Goal: Transaction & Acquisition: Purchase product/service

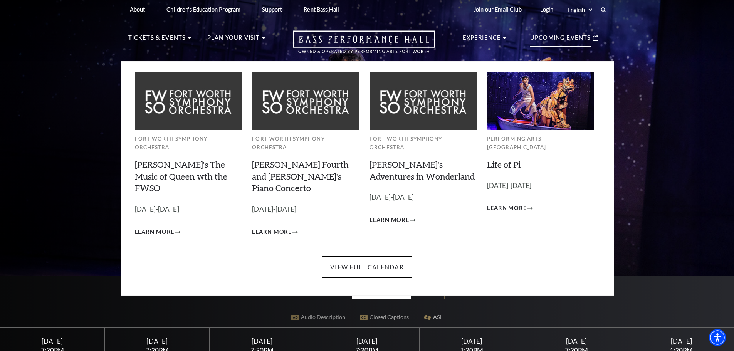
click at [574, 40] on p "Upcoming Events" at bounding box center [560, 40] width 61 height 14
click at [594, 37] on use at bounding box center [595, 38] width 5 height 6
click at [382, 256] on link "View Full Calendar" at bounding box center [367, 267] width 90 height 22
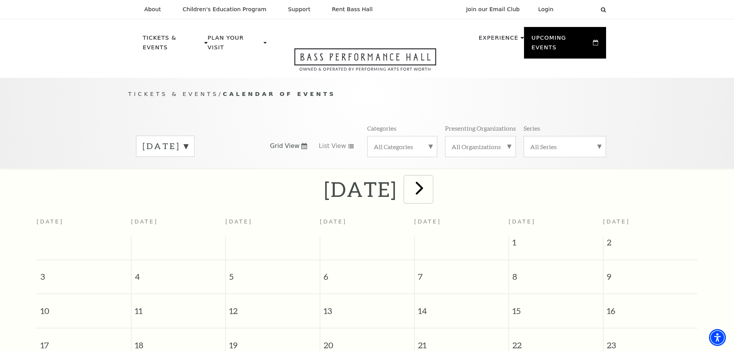
click at [430, 184] on span "next" at bounding box center [419, 188] width 22 height 22
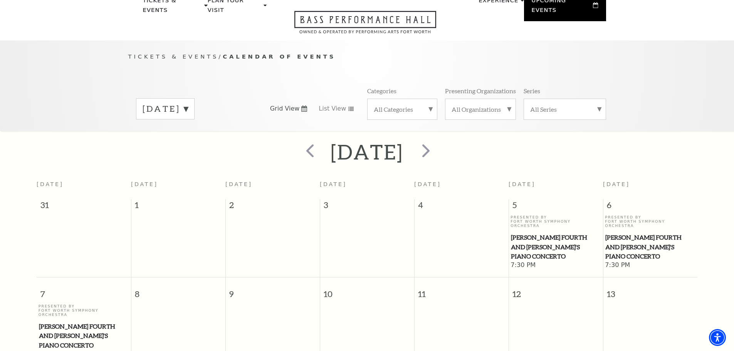
scroll to position [68, 0]
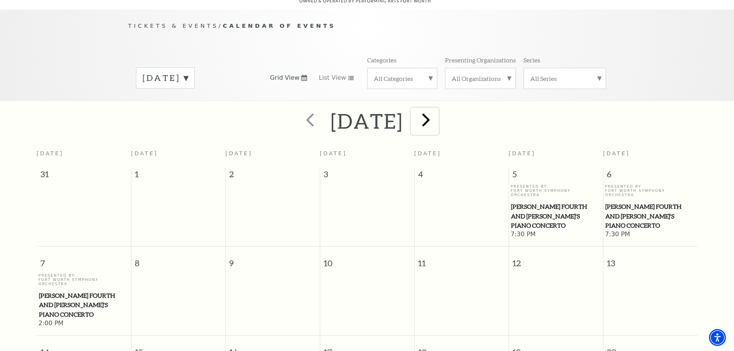
click at [437, 111] on span "next" at bounding box center [426, 120] width 22 height 22
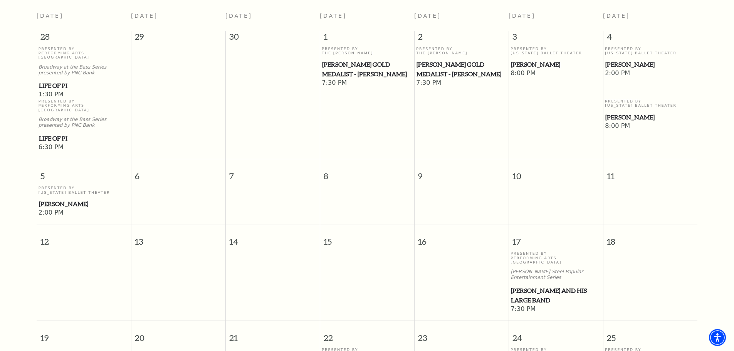
scroll to position [338, 0]
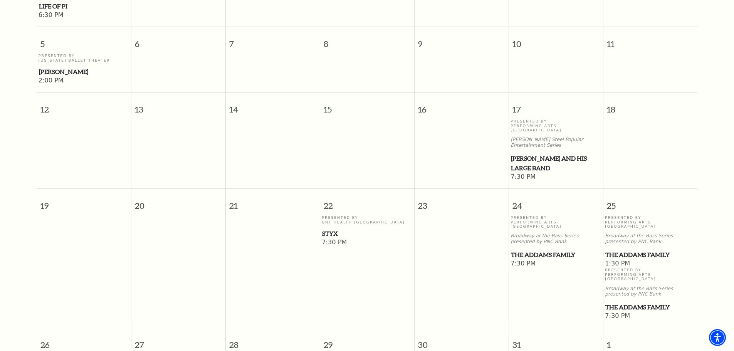
click at [336, 215] on div "Presented By UNT Health Fort Worth Styx" at bounding box center [367, 226] width 91 height 23
click at [335, 229] on span "Styx" at bounding box center [367, 234] width 90 height 10
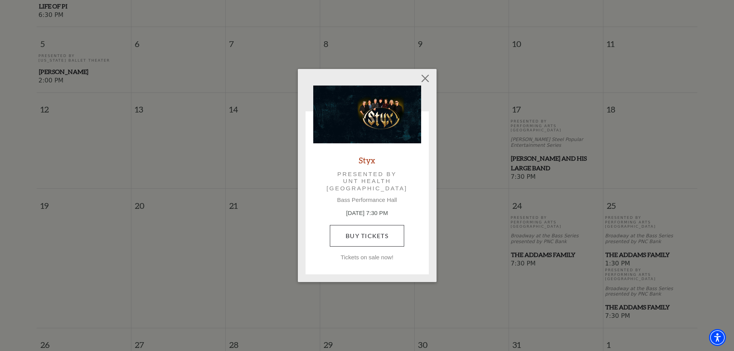
click at [367, 235] on link "Buy Tickets" at bounding box center [367, 236] width 74 height 22
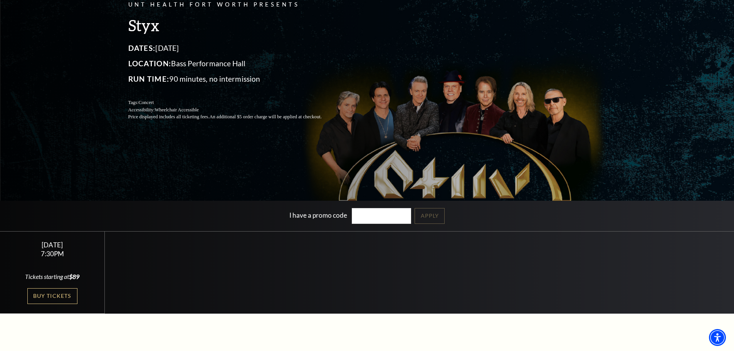
scroll to position [154, 0]
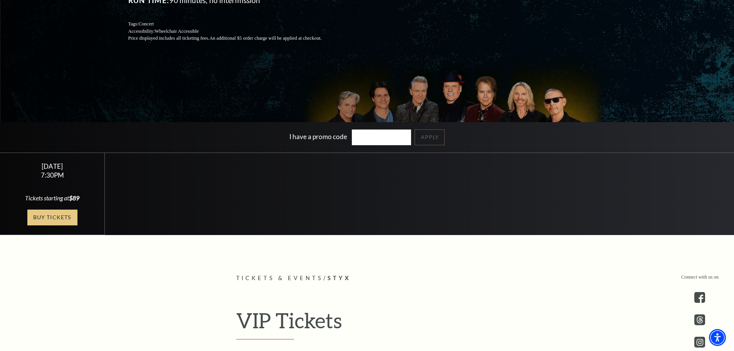
click at [61, 216] on link "Buy Tickets" at bounding box center [52, 218] width 50 height 16
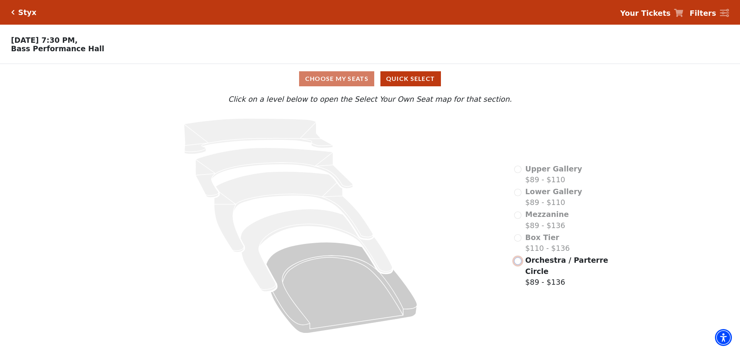
click at [518, 264] on input "Orchestra / Parterre Circle$89 - $136\a" at bounding box center [517, 260] width 7 height 7
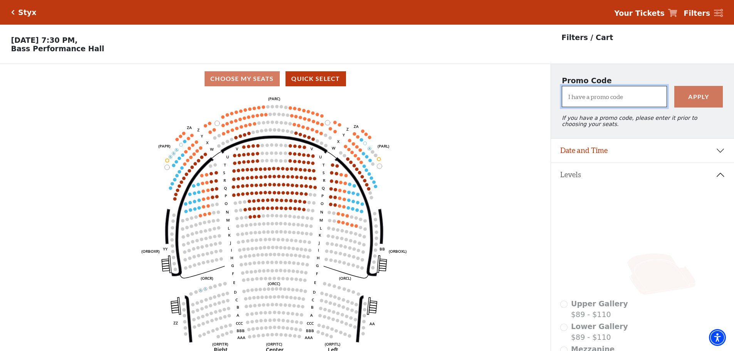
click at [596, 99] on input "I have a promo code" at bounding box center [614, 96] width 105 height 21
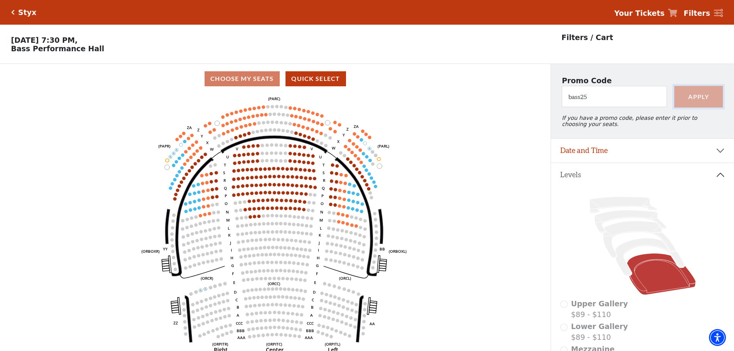
click at [716, 99] on button "Apply" at bounding box center [698, 97] width 49 height 22
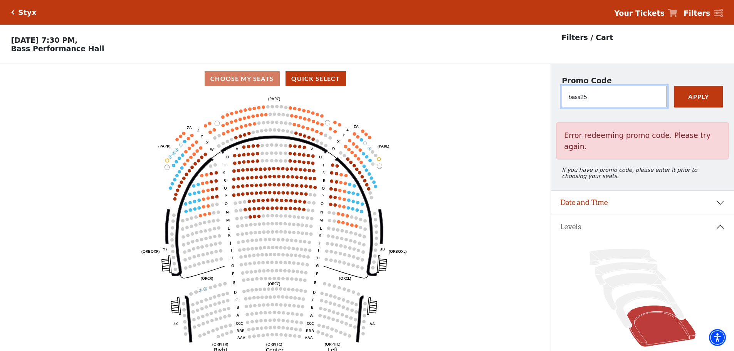
drag, startPoint x: 605, startPoint y: 101, endPoint x: 558, endPoint y: 101, distance: 47.0
click at [558, 101] on div "bass25" at bounding box center [614, 97] width 112 height 22
type input "bass 2025"
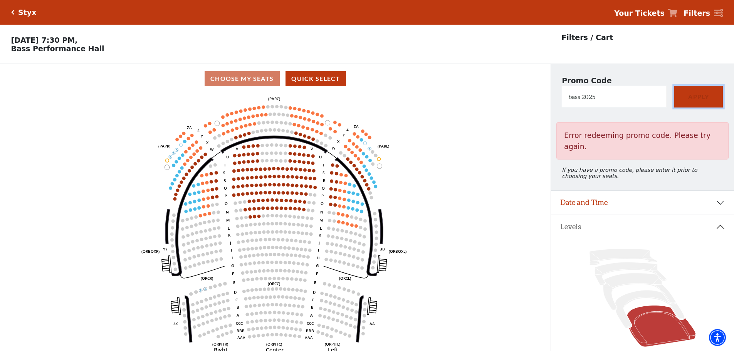
click at [699, 100] on button "Apply" at bounding box center [698, 97] width 49 height 22
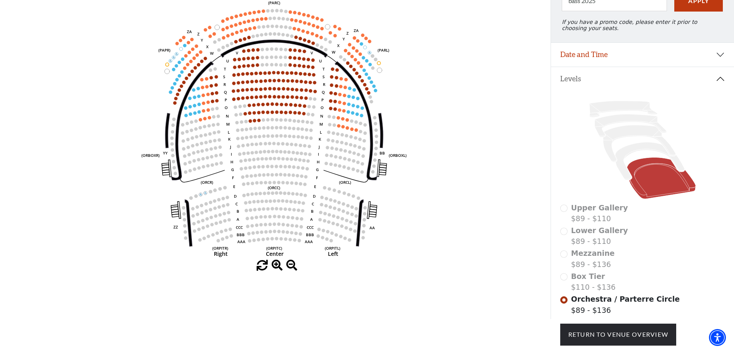
scroll to position [116, 0]
